Goal: Information Seeking & Learning: Find specific fact

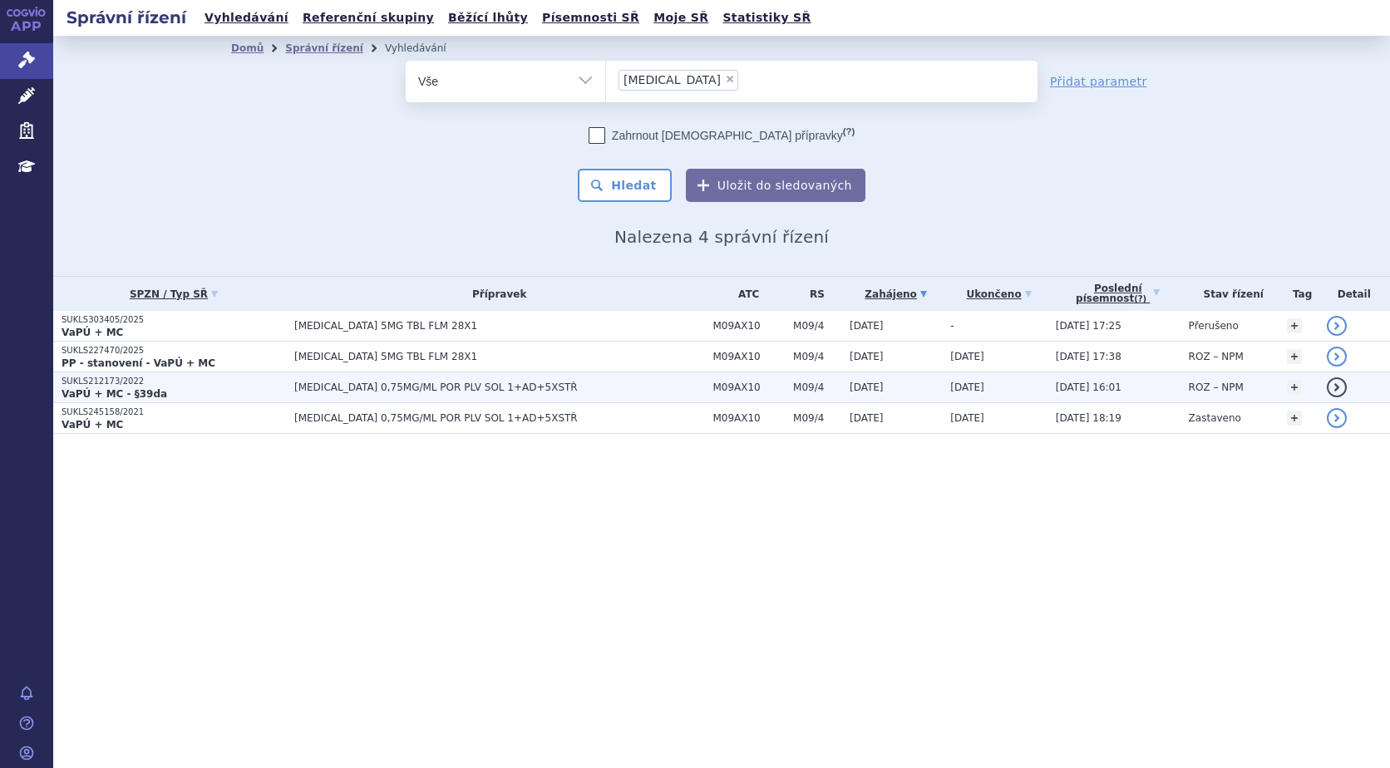
click at [127, 391] on strong "VaPÚ + MC - §39da" at bounding box center [115, 394] width 106 height 12
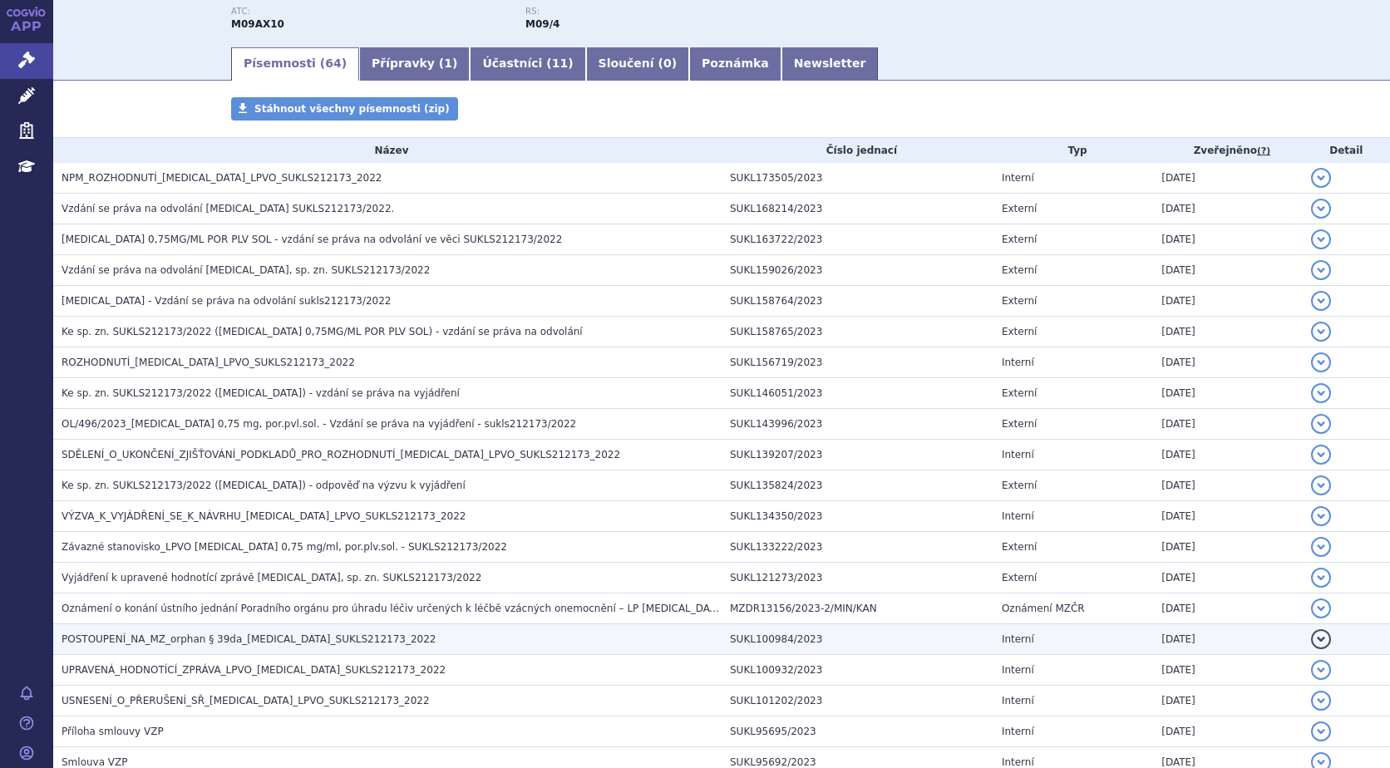
scroll to position [249, 0]
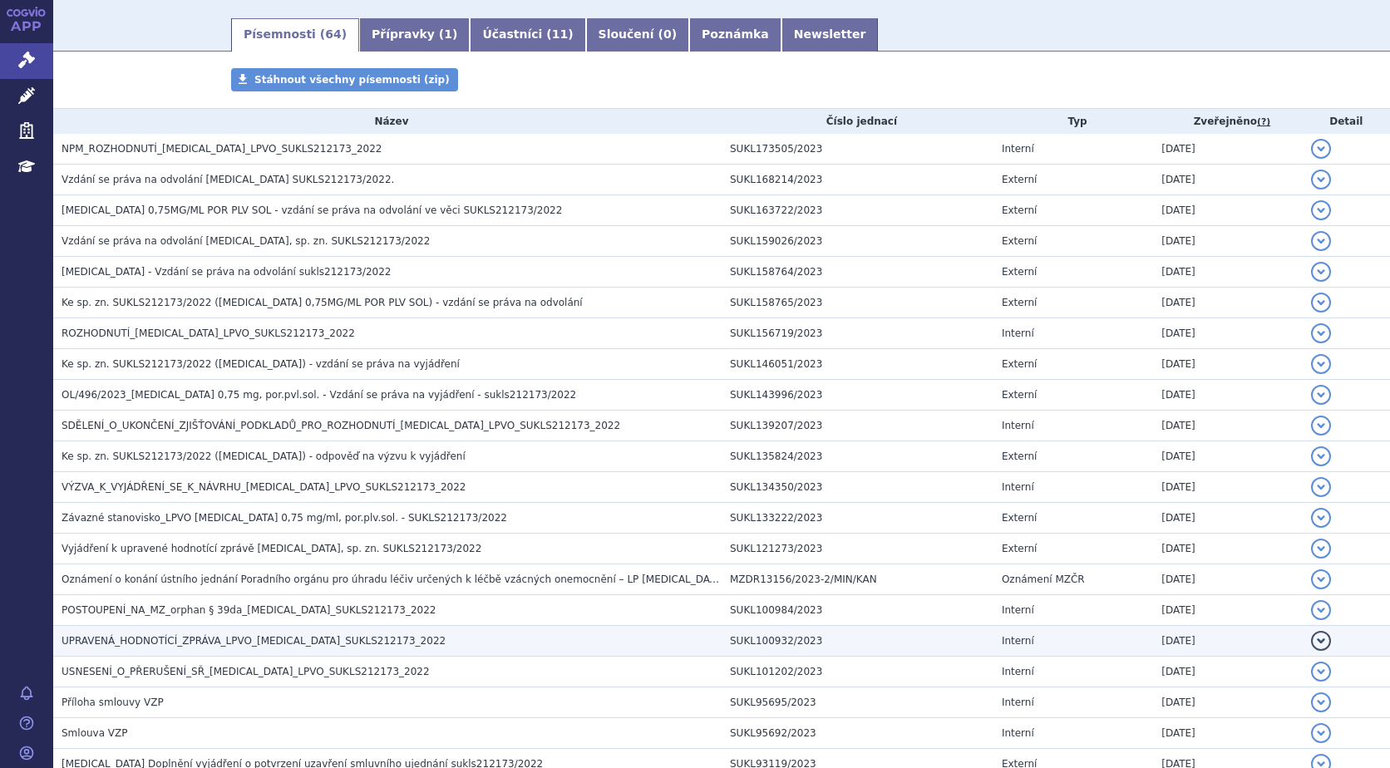
click at [328, 637] on span "UPRAVENÁ_HODNOTÍCÍ_ZPRÁVA_LPVO_EVRYSDI_SUKLS212173_2022" at bounding box center [254, 641] width 384 height 12
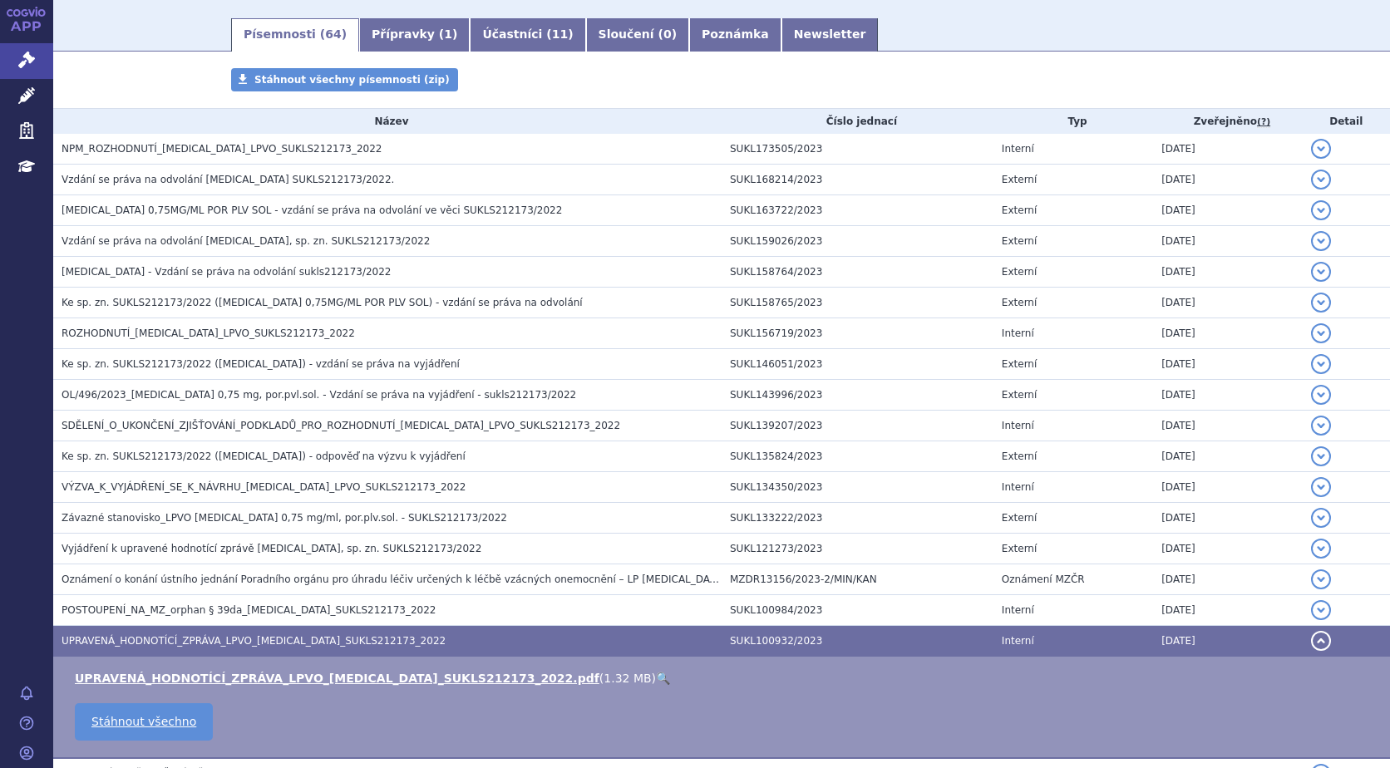
click at [656, 676] on link "🔍" at bounding box center [663, 678] width 14 height 13
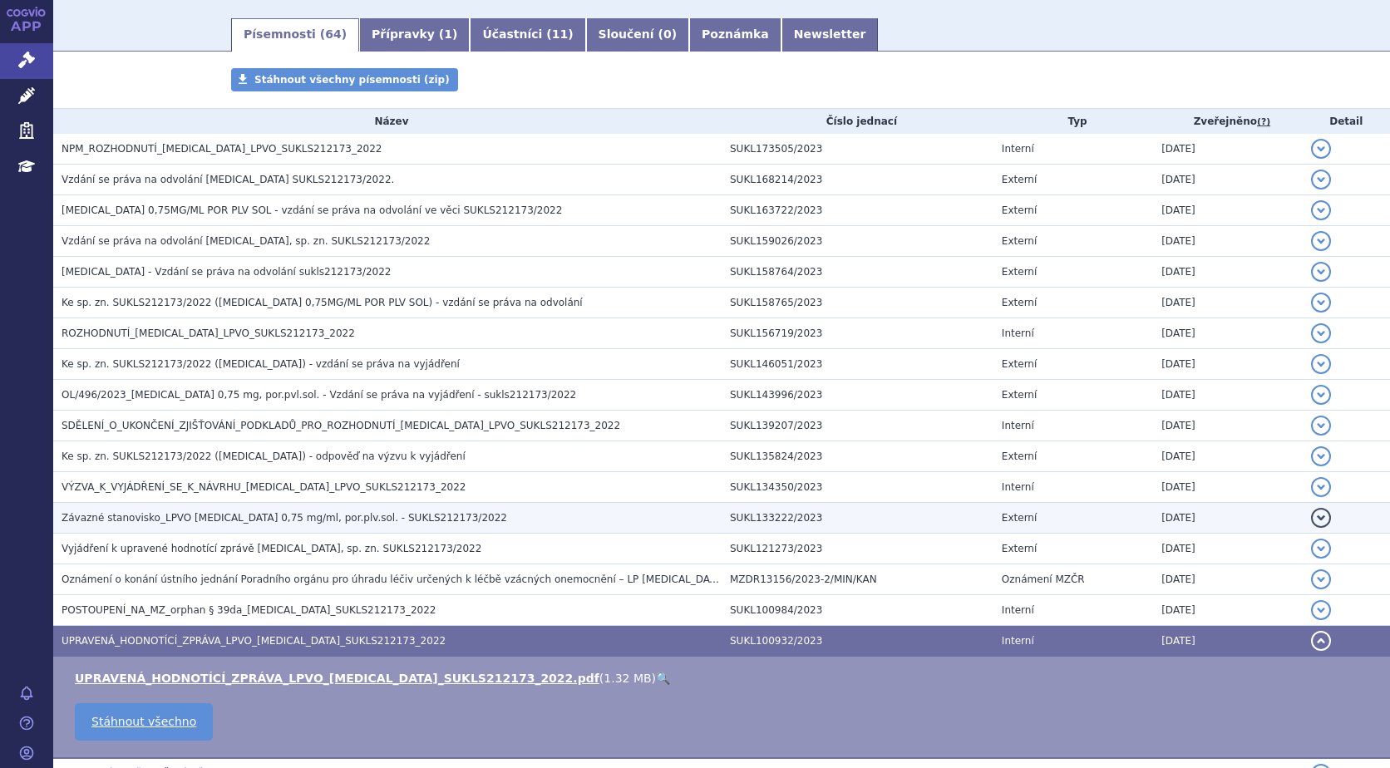
click at [227, 513] on span "Závazné stanovisko_LPVO EVRYSDI 0,75 mg/ml, por.plv.sol. - SUKLS212173/2022" at bounding box center [285, 518] width 446 height 12
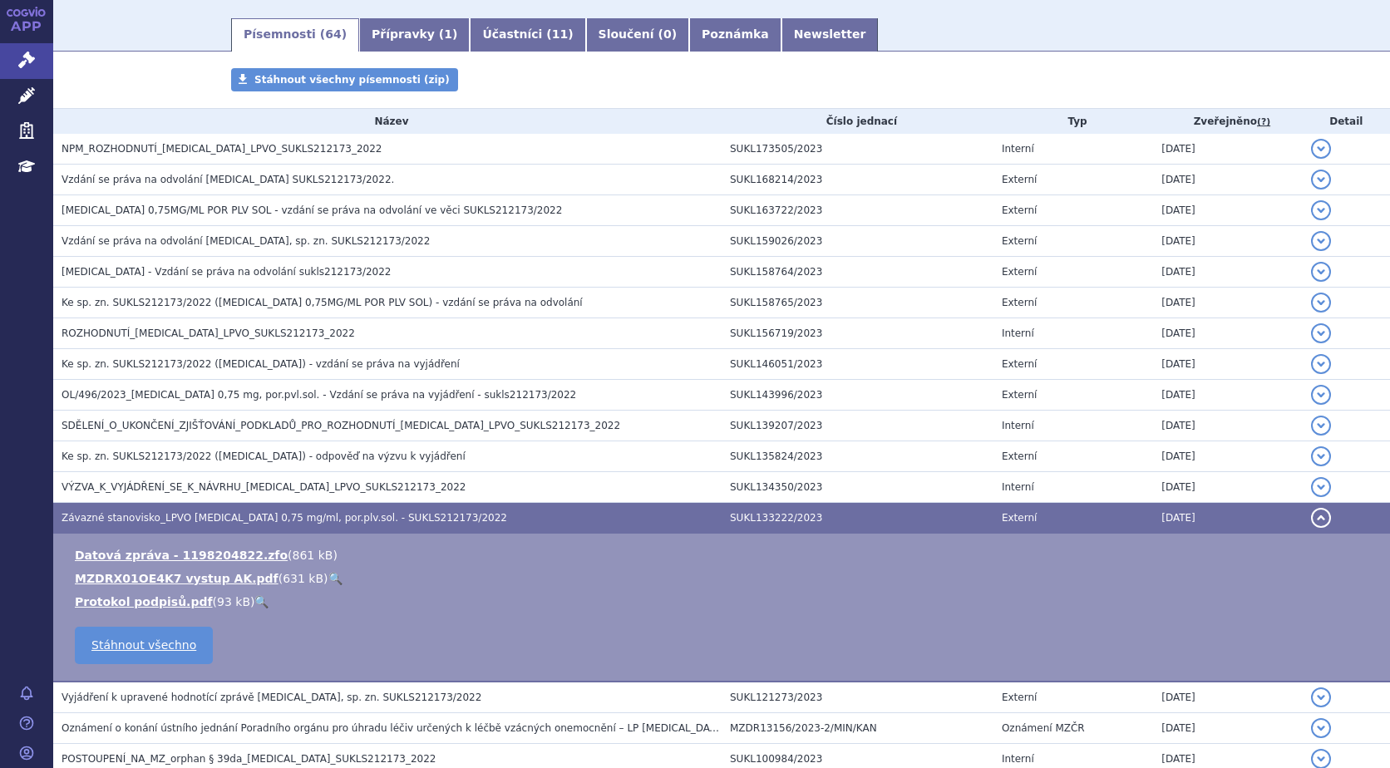
click at [328, 578] on link "🔍" at bounding box center [335, 578] width 14 height 13
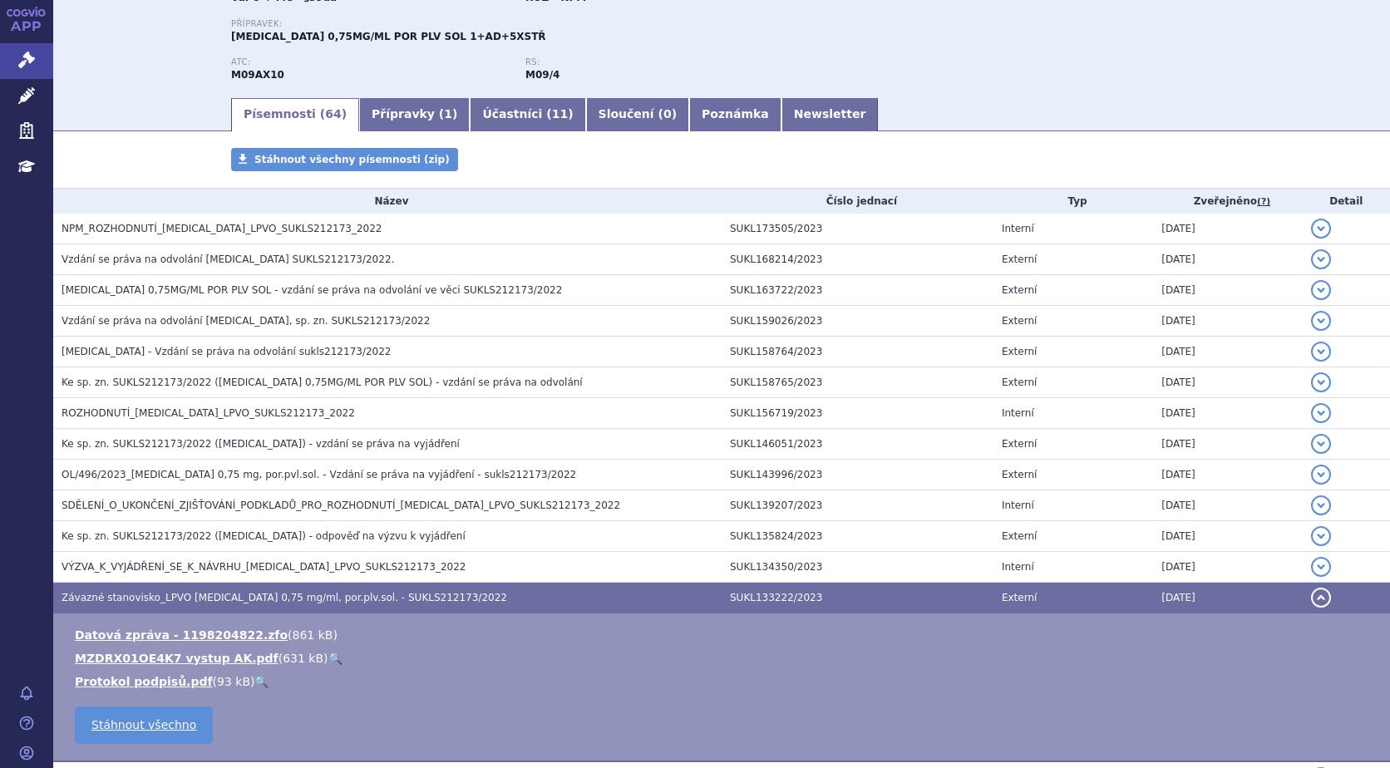
scroll to position [0, 0]
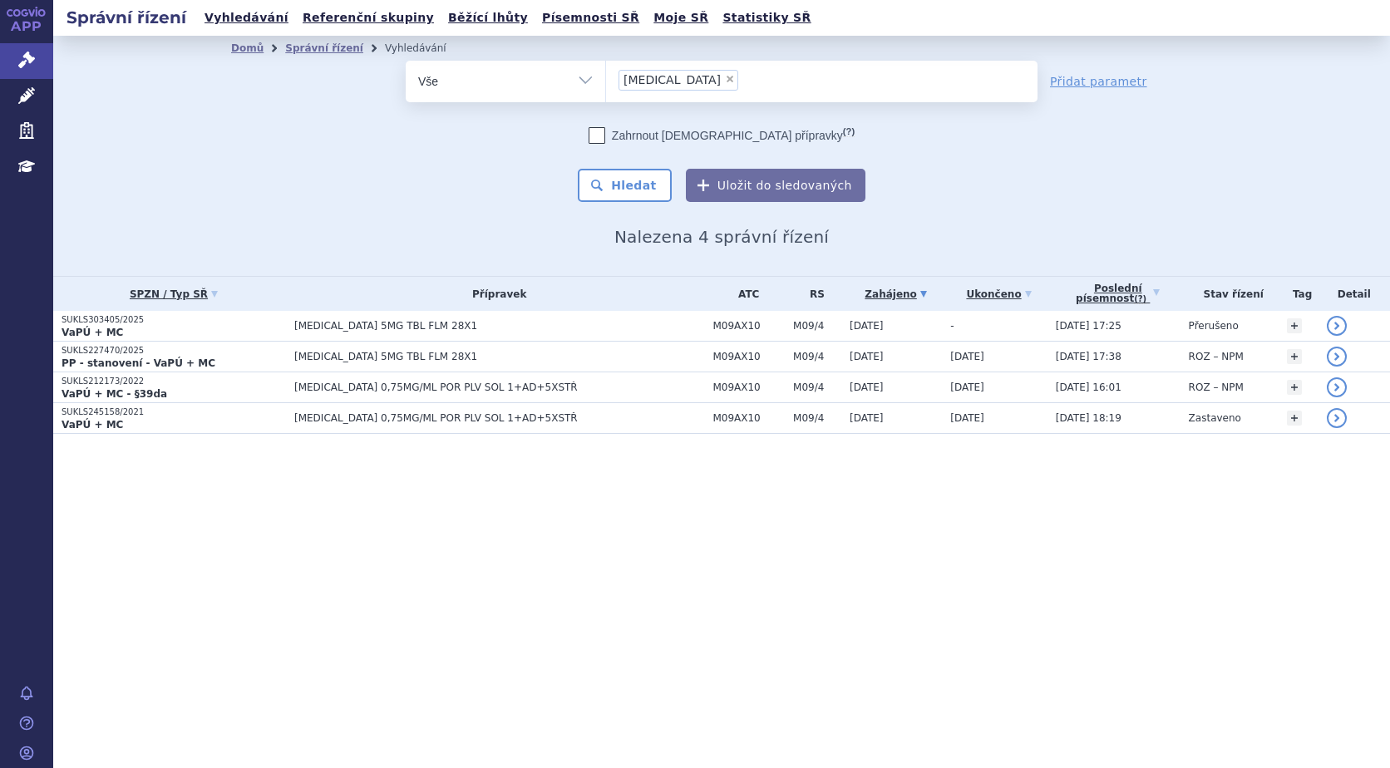
click at [725, 81] on span "×" at bounding box center [730, 79] width 10 height 10
click at [606, 81] on select "evrysdi" at bounding box center [605, 81] width 1 height 42
select select
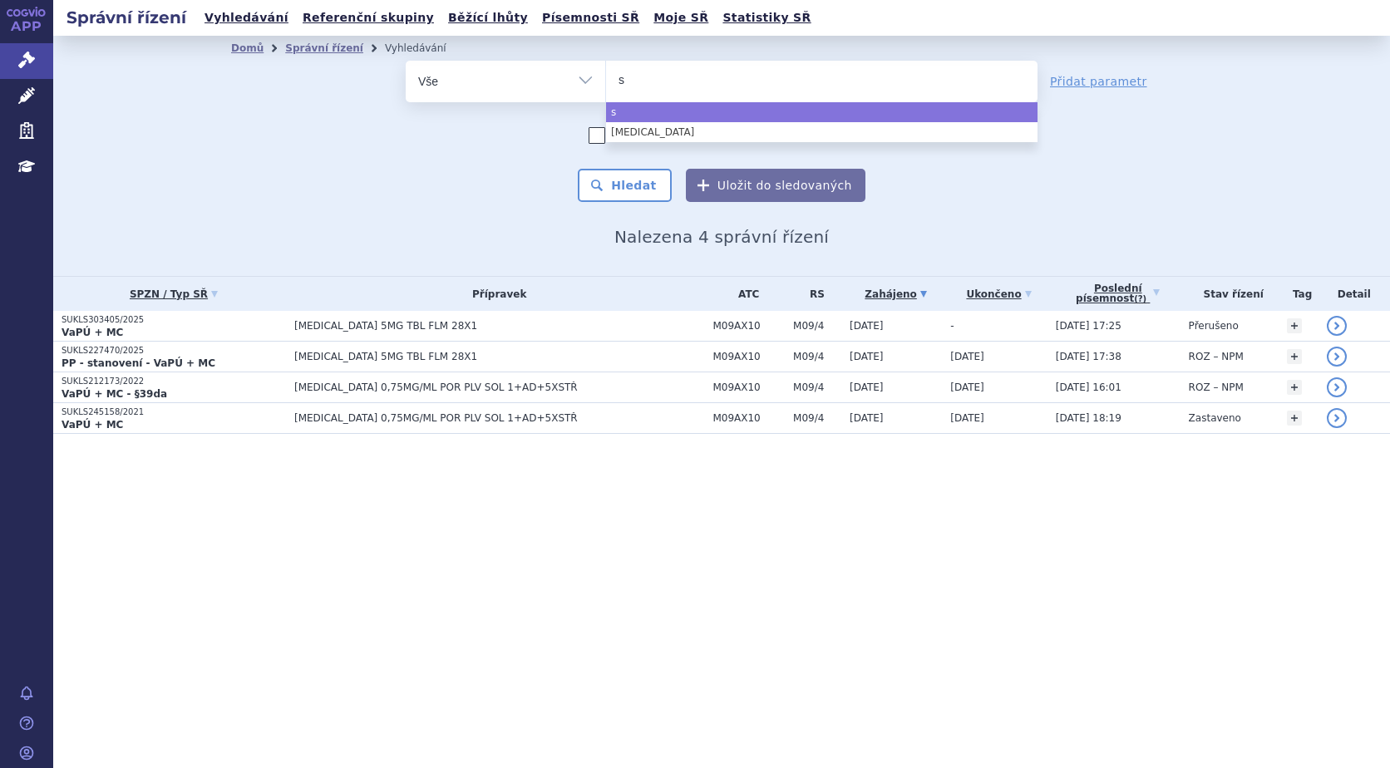
type input "sp"
type input "spi"
type input "spin"
type input "spinr"
type input "spinrz"
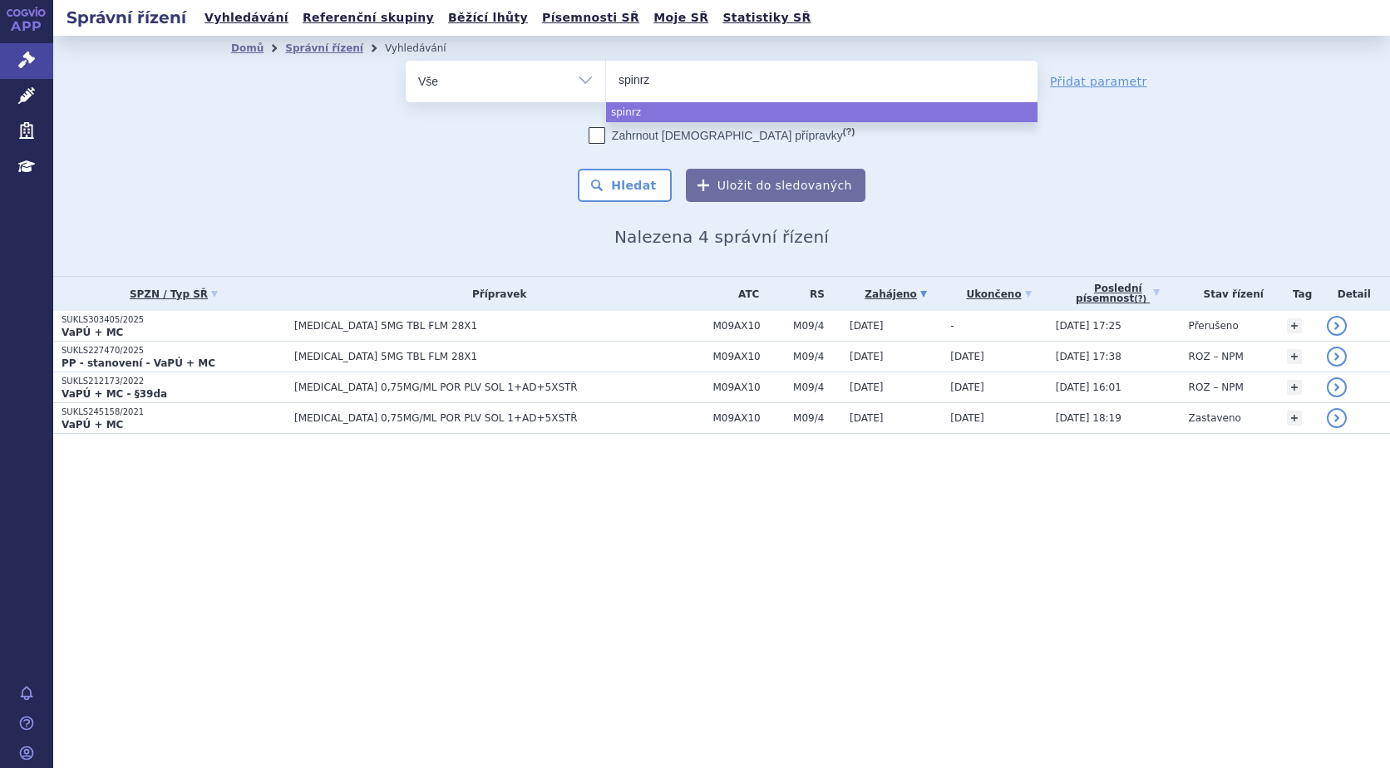
type input "spinr"
type input "spinra"
type input "[MEDICAL_DATA]"
select select "[MEDICAL_DATA]"
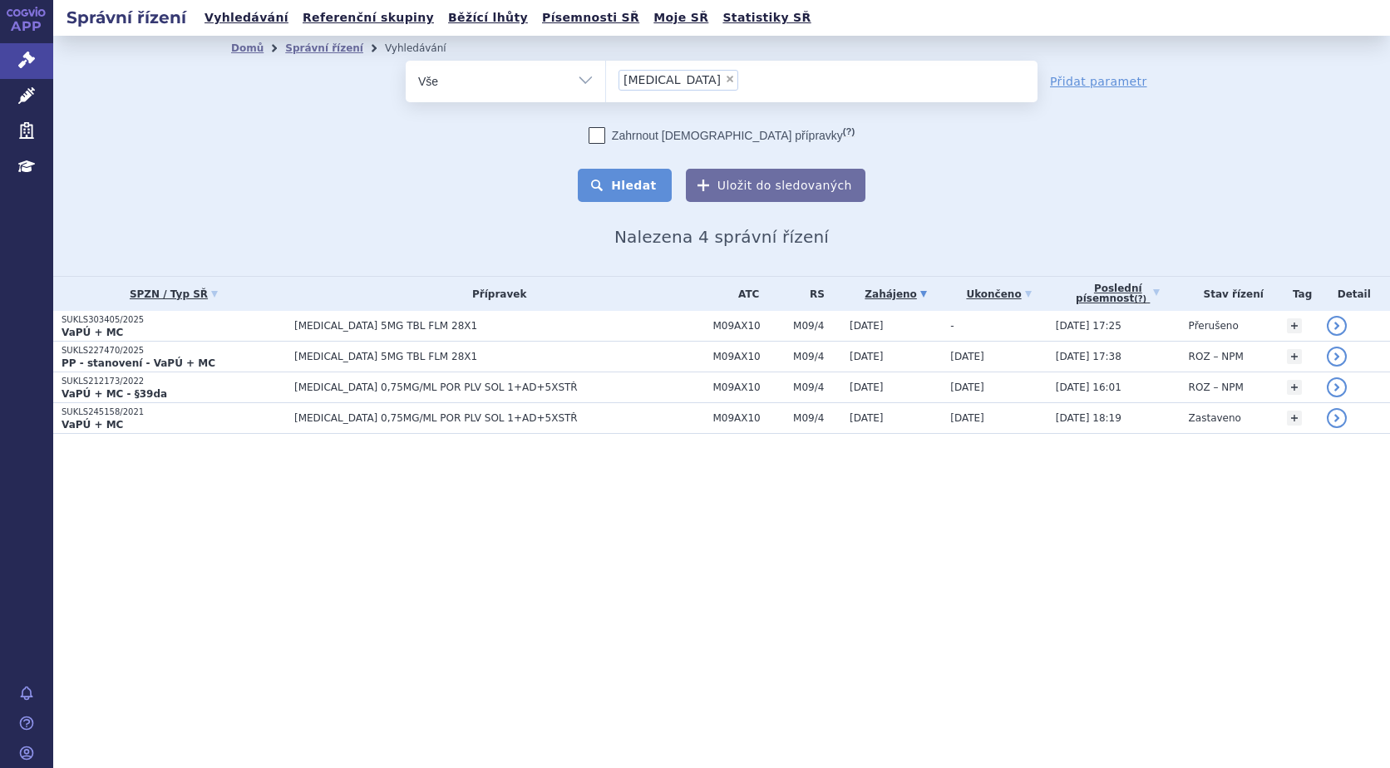
click at [644, 181] on button "Hledat" at bounding box center [625, 185] width 94 height 33
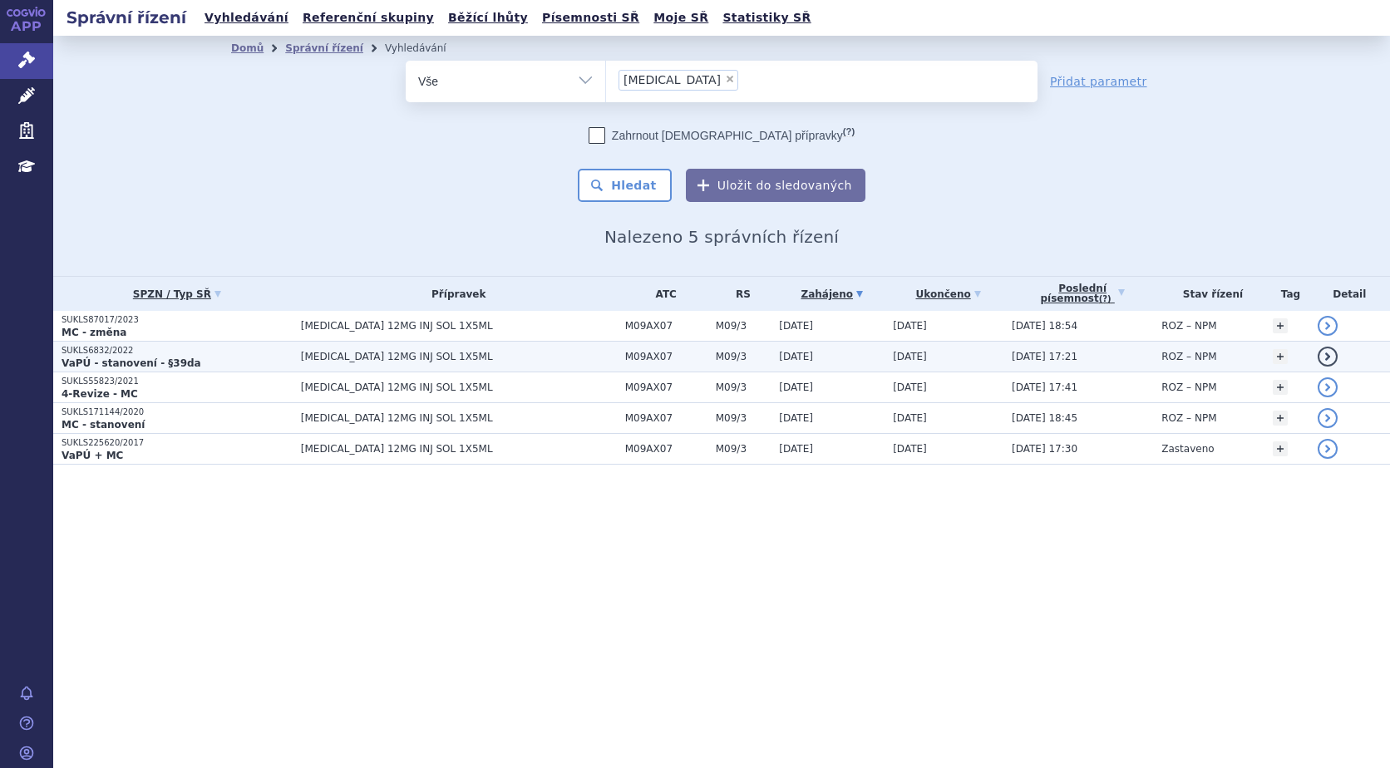
click at [345, 354] on span "[MEDICAL_DATA] 12MG INJ SOL 1X5ML" at bounding box center [459, 357] width 316 height 12
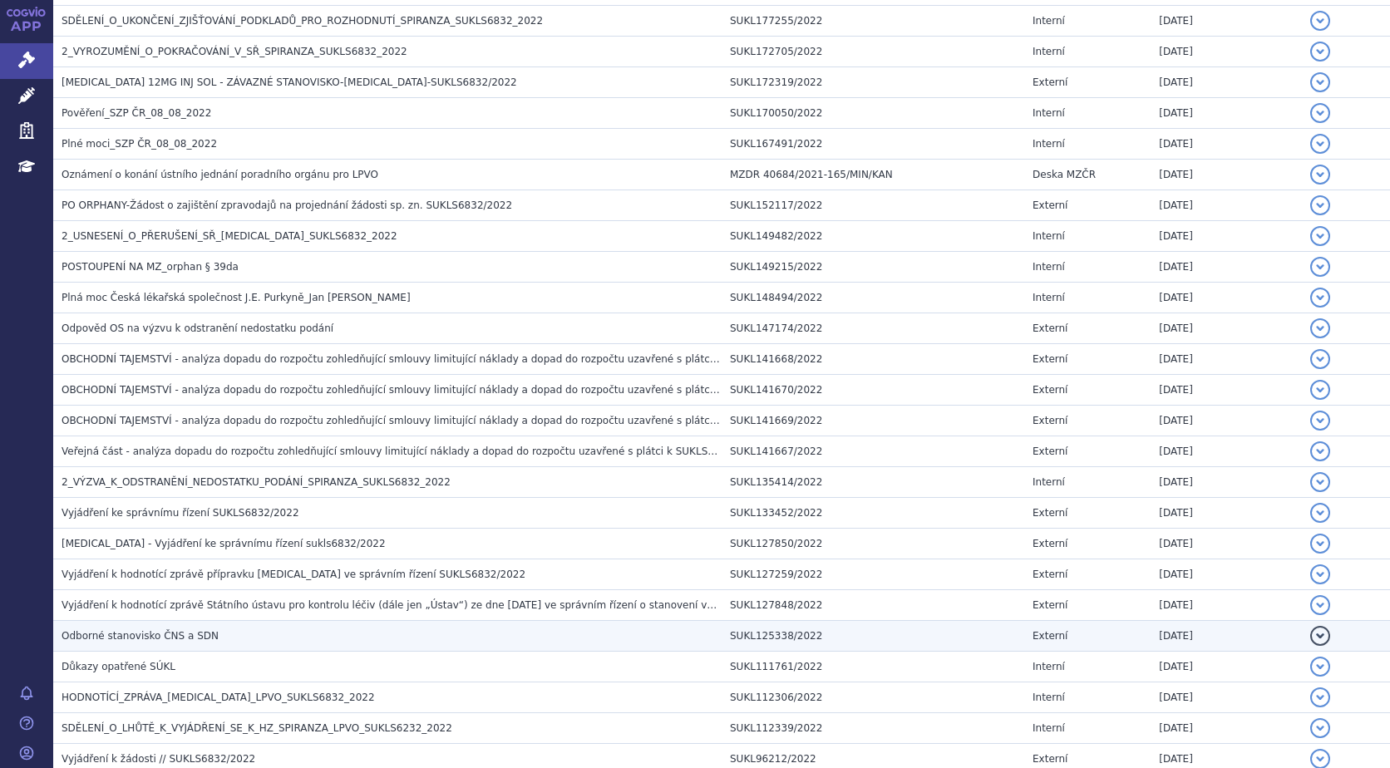
scroll to position [499, 0]
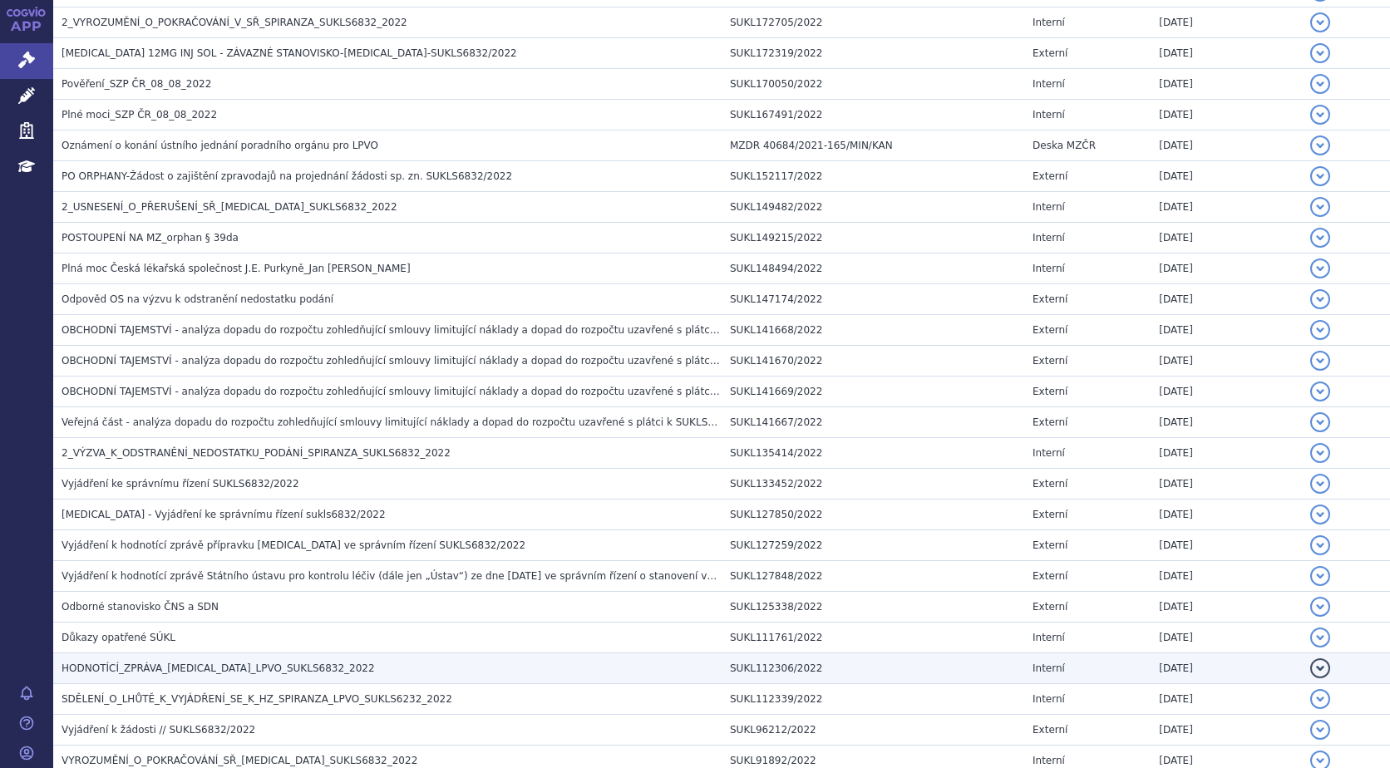
click at [190, 663] on span "HODNOTÍCÍ_ZPRÁVA_[MEDICAL_DATA]_LPVO_SUKLS6832_2022" at bounding box center [218, 669] width 313 height 12
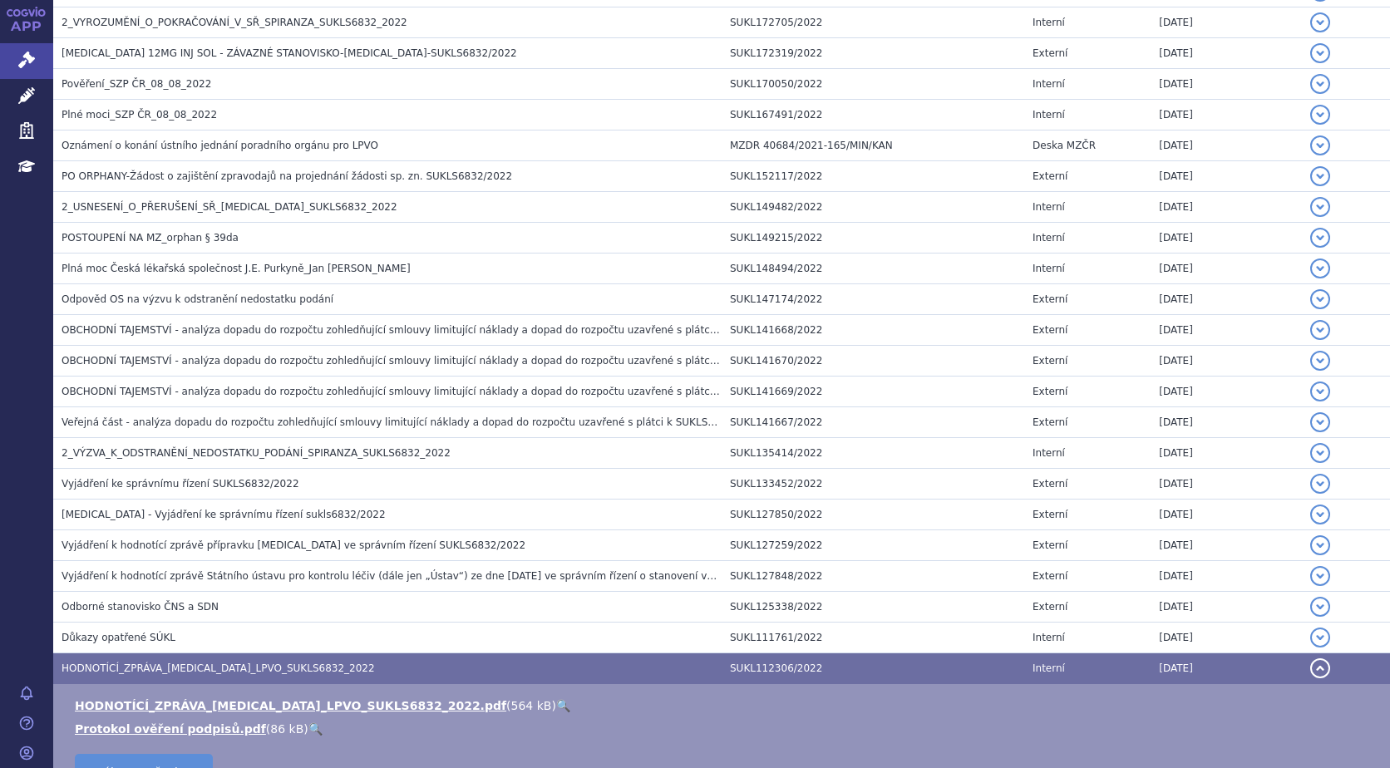
click at [556, 702] on link "🔍" at bounding box center [563, 705] width 14 height 13
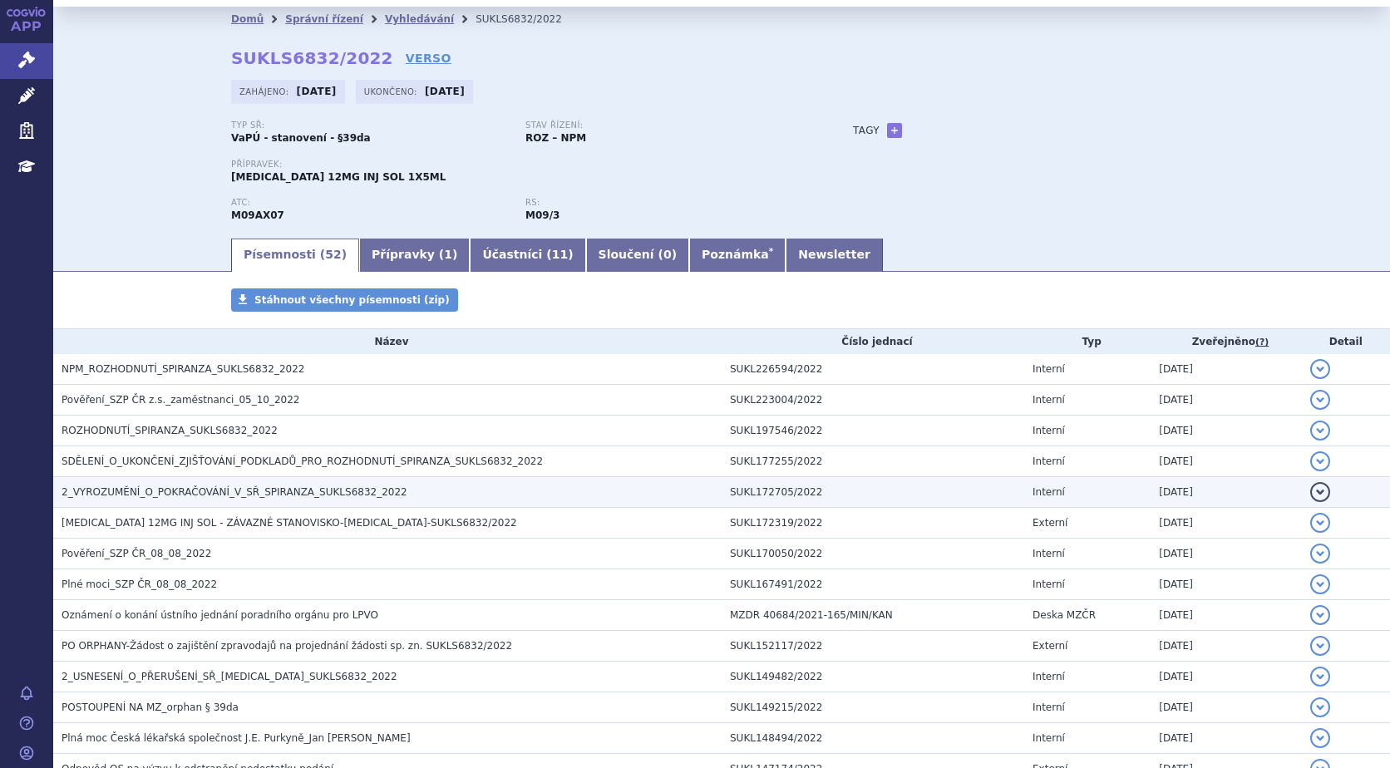
scroll to position [0, 0]
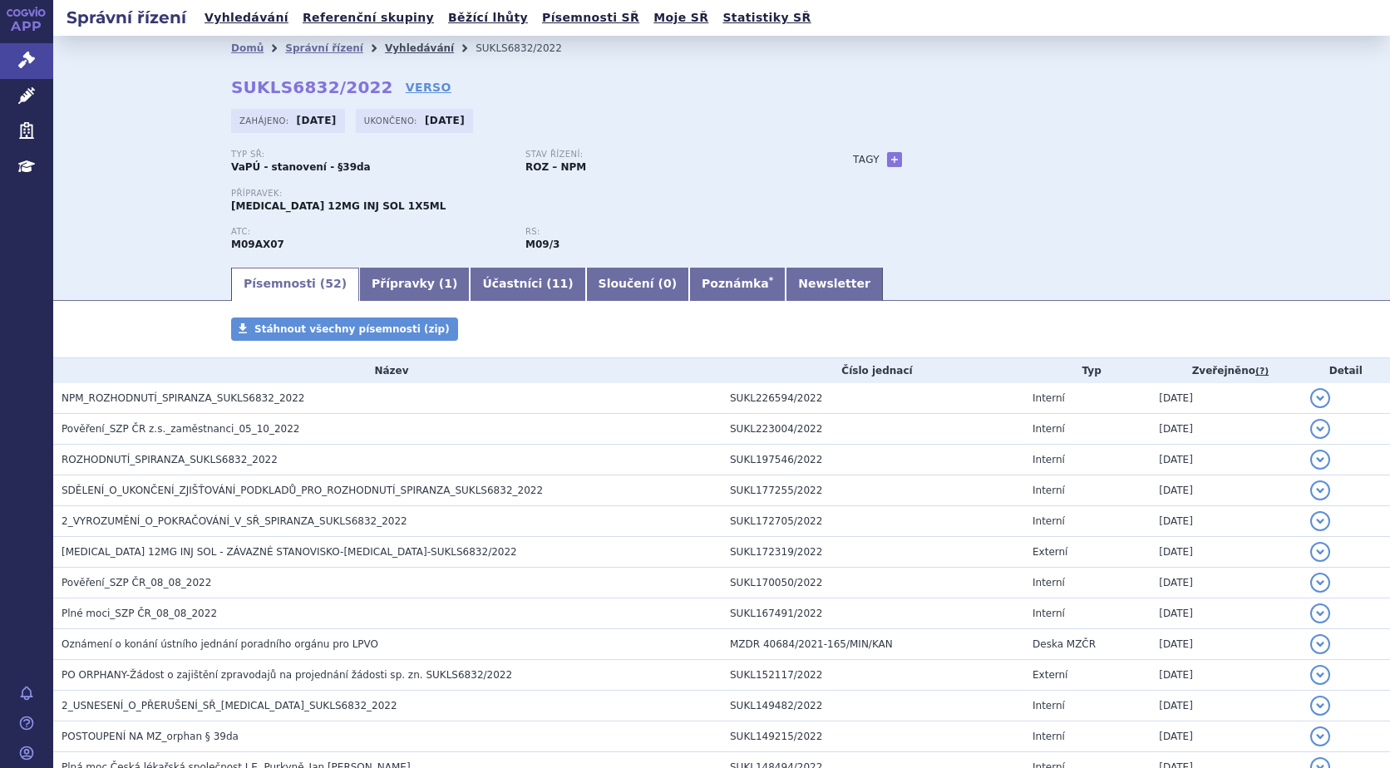
click at [385, 42] on link "Vyhledávání" at bounding box center [419, 48] width 69 height 12
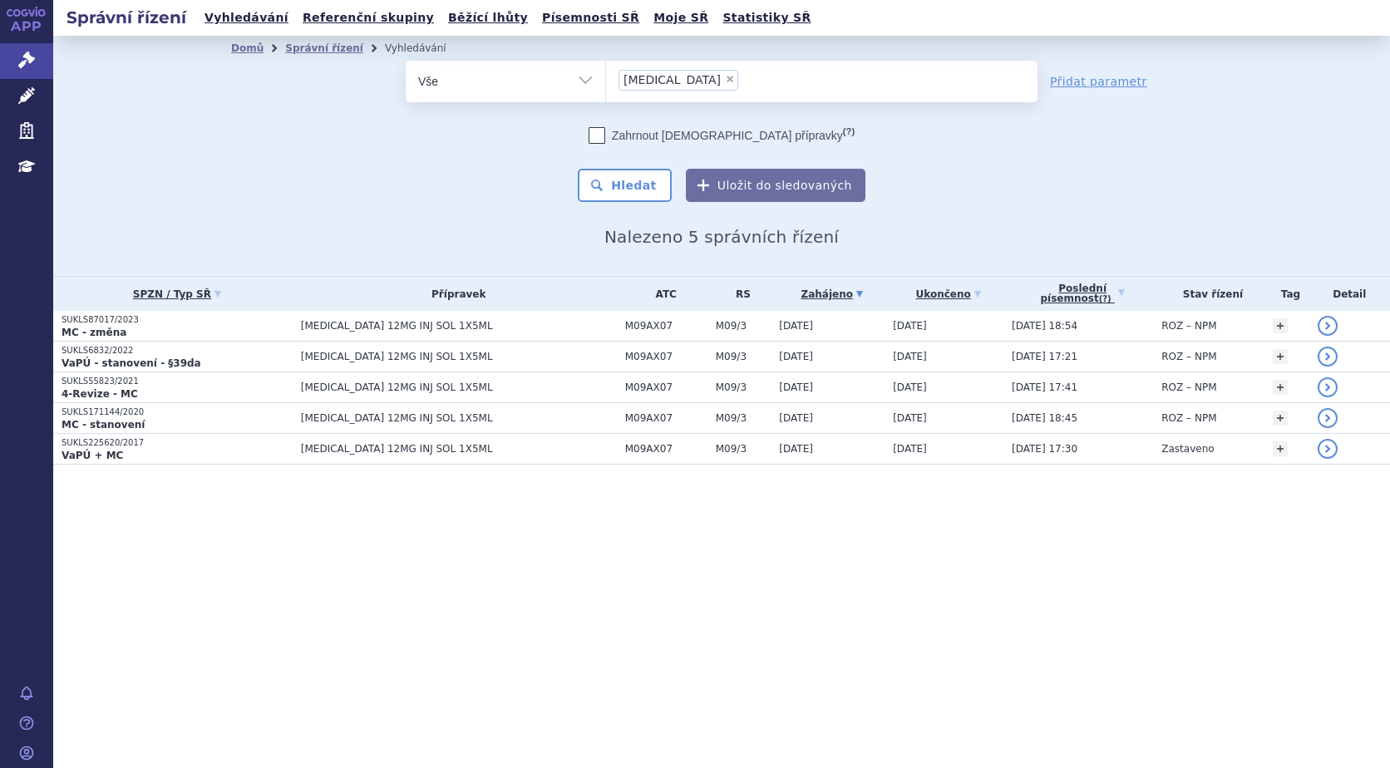
click at [725, 79] on span "×" at bounding box center [730, 79] width 10 height 10
click at [606, 79] on select "spinraza" at bounding box center [605, 81] width 1 height 42
select select
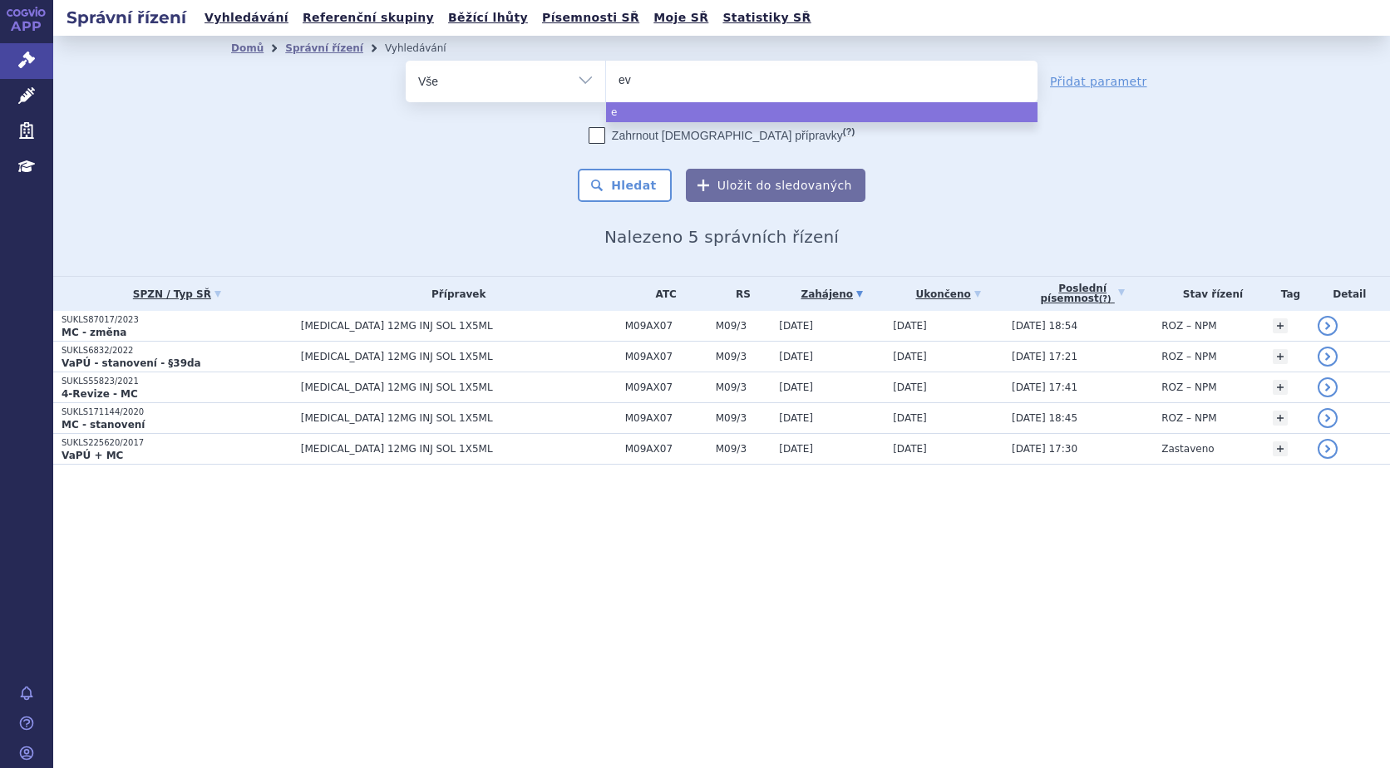
type input "evr"
type input "evry"
type input "evrys"
type input "evrysd"
type input "evrysdi"
